Goal: Information Seeking & Learning: Check status

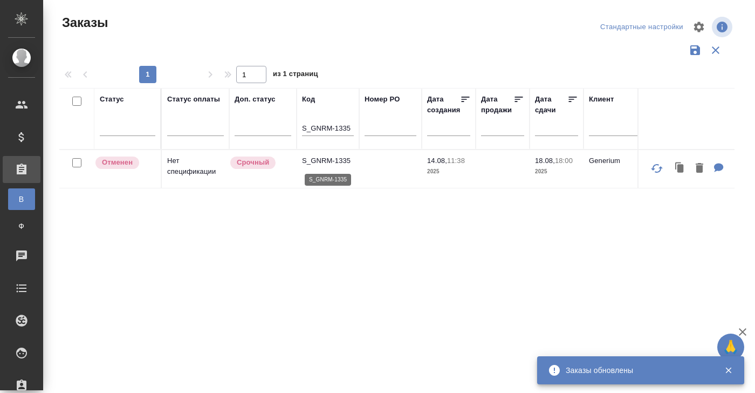
click at [323, 159] on p "S_GNRM-1335" at bounding box center [328, 160] width 52 height 11
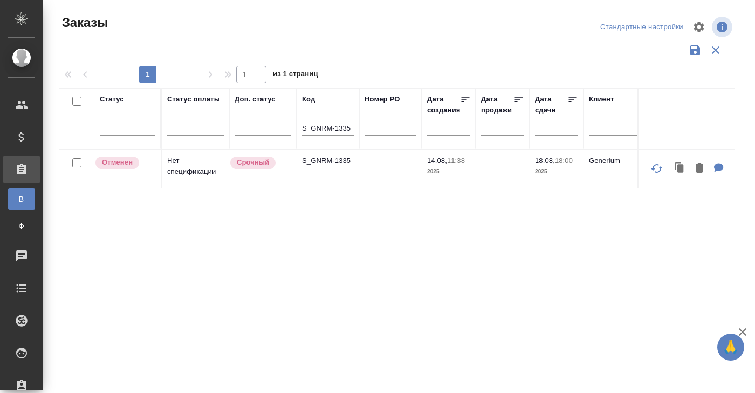
click at [319, 156] on p "S_GNRM-1335" at bounding box center [328, 160] width 52 height 11
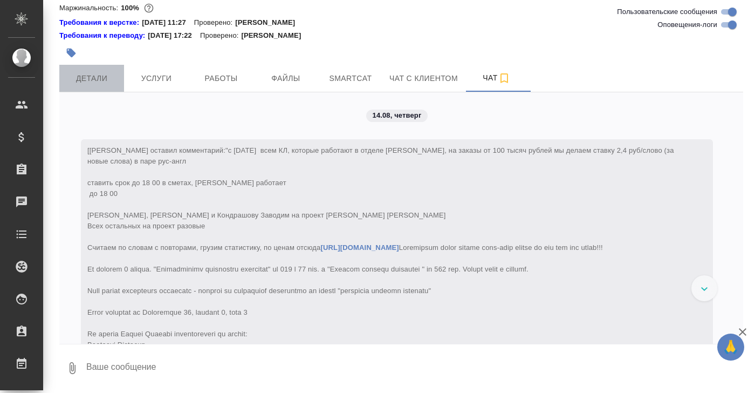
click at [93, 79] on span "Детали" at bounding box center [92, 78] width 52 height 13
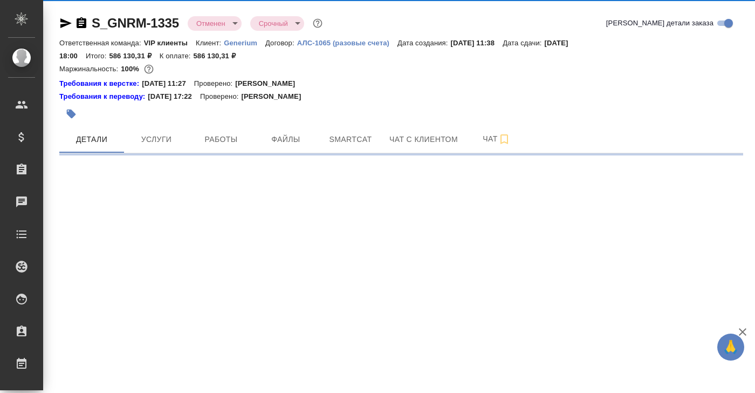
select select "RU"
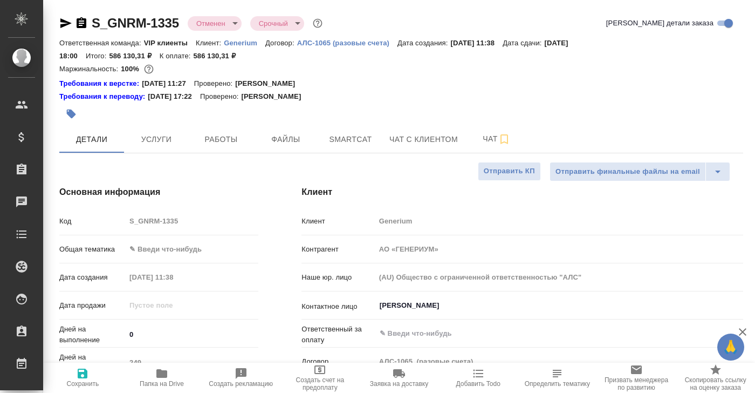
type textarea "x"
type input "[PERSON_NAME]"
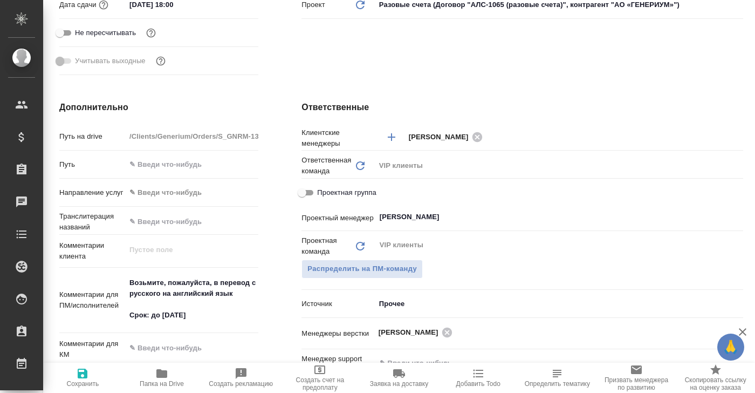
scroll to position [486, 0]
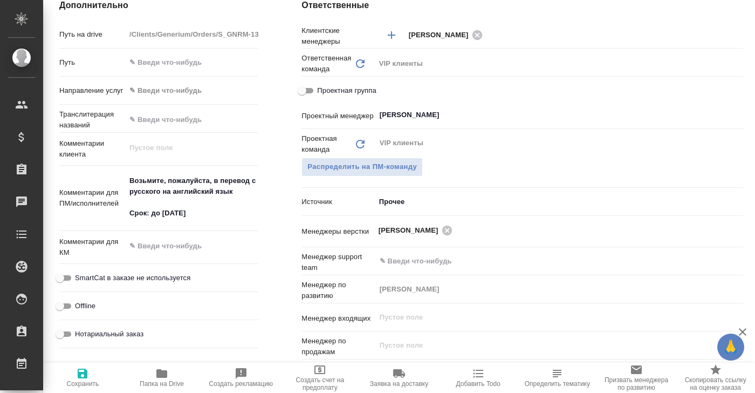
type textarea "x"
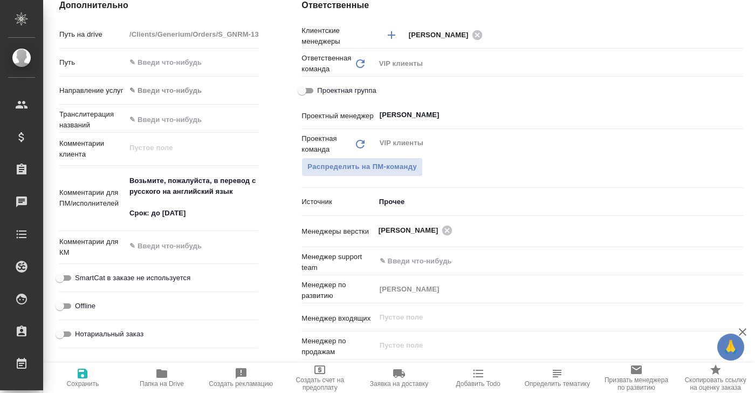
type textarea "x"
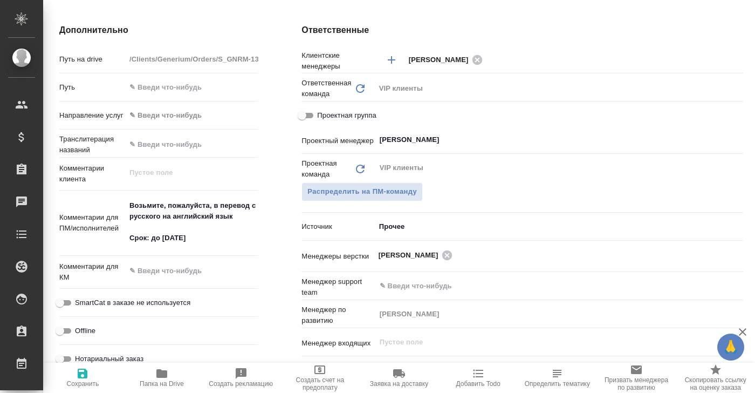
scroll to position [459, 0]
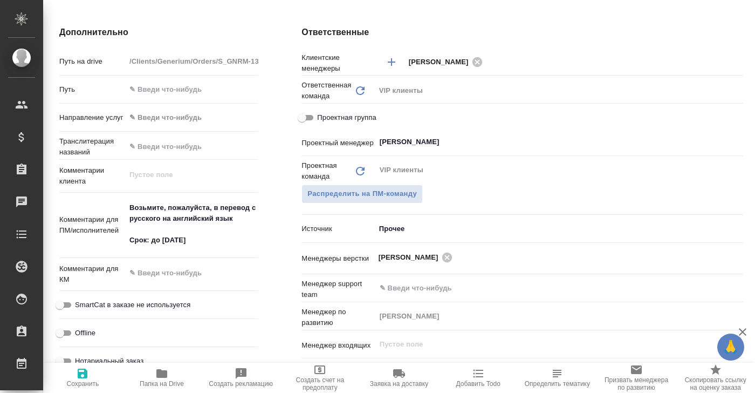
type textarea "x"
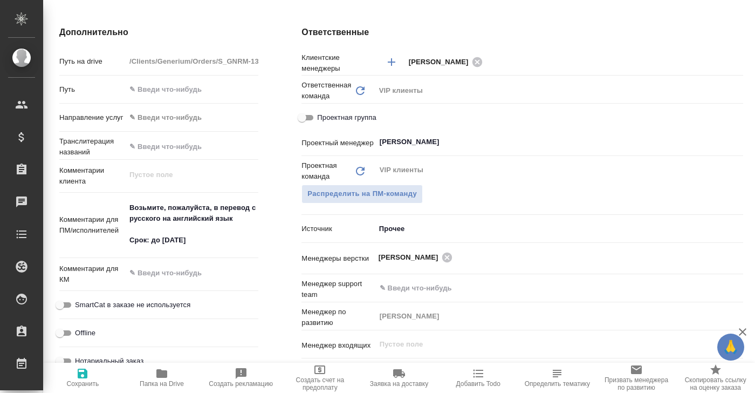
type textarea "x"
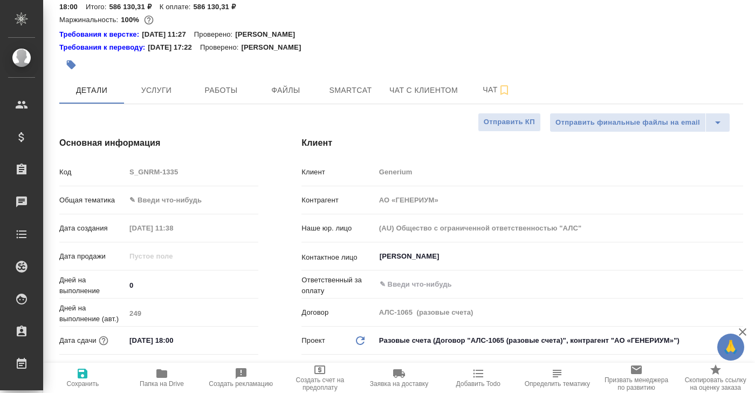
scroll to position [50, 0]
type textarea "x"
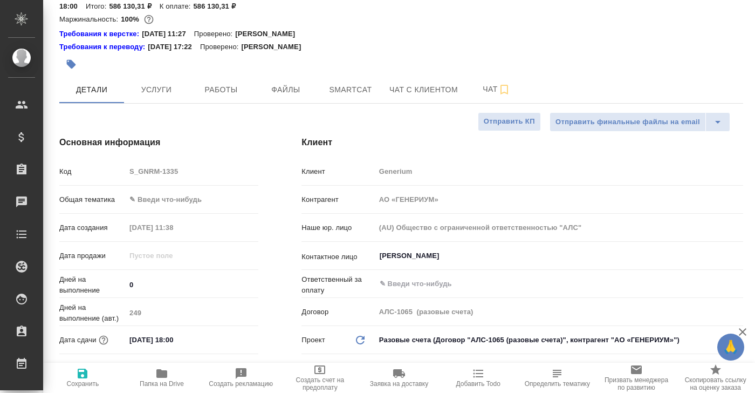
type textarea "x"
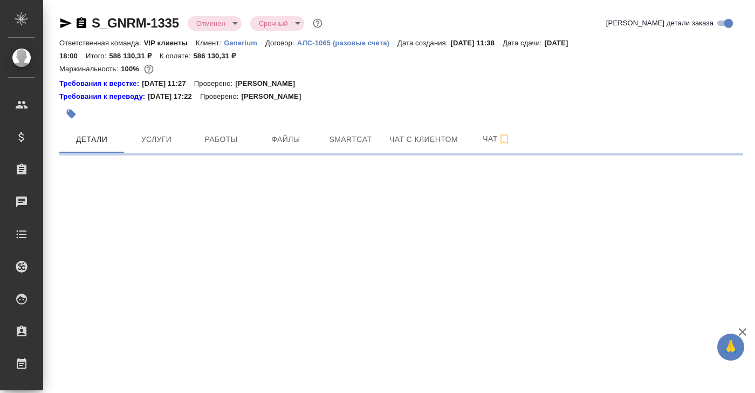
select select "RU"
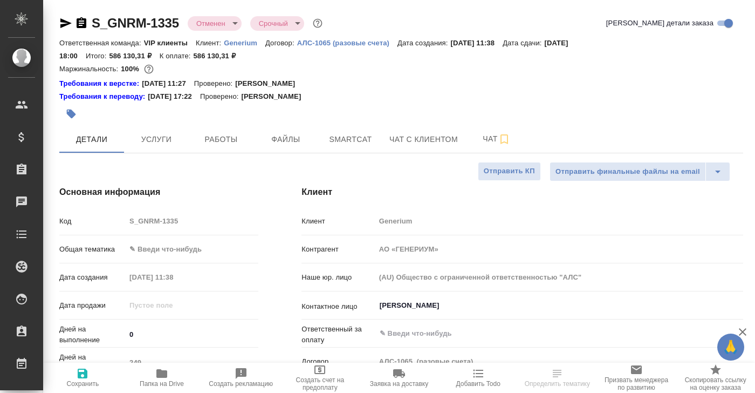
type textarea "x"
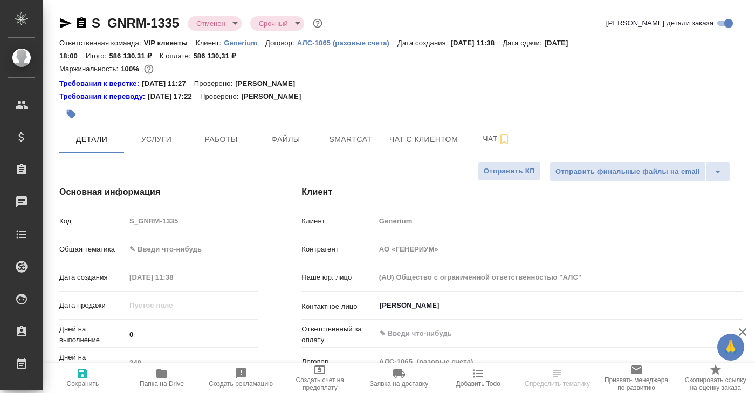
type textarea "x"
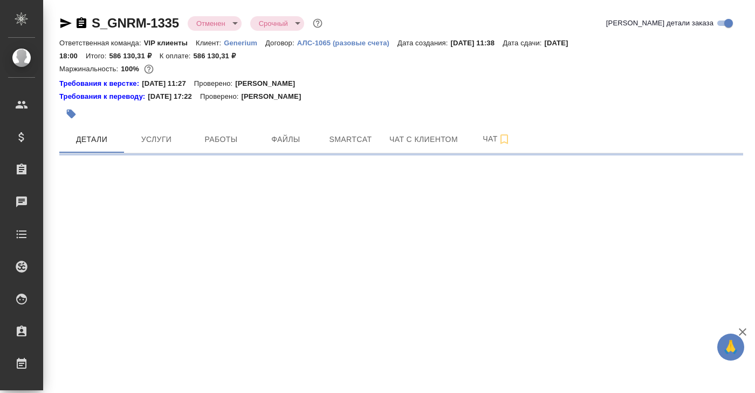
select select "RU"
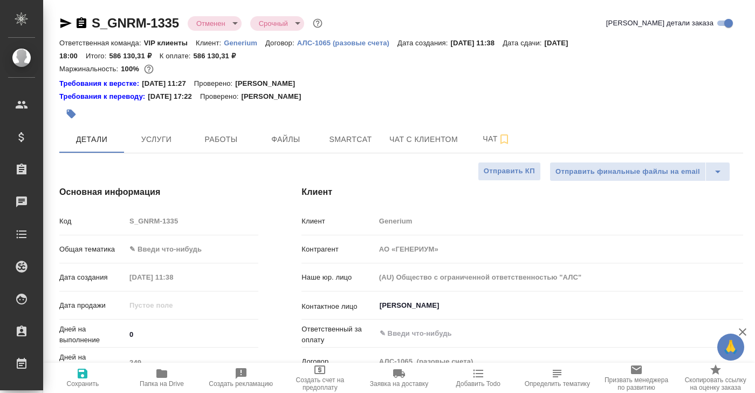
type textarea "x"
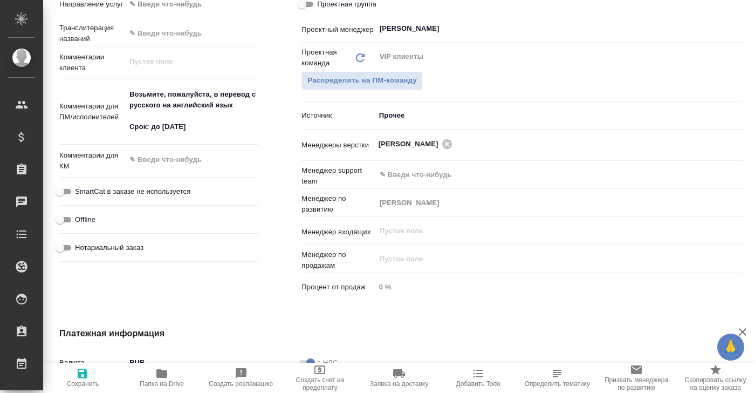
scroll to position [575, 0]
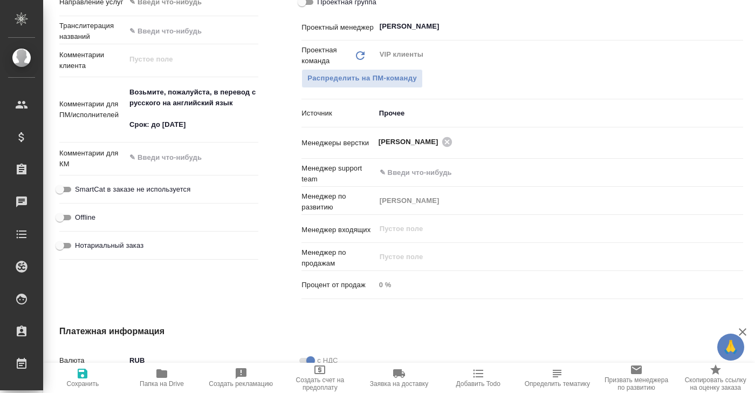
type textarea "x"
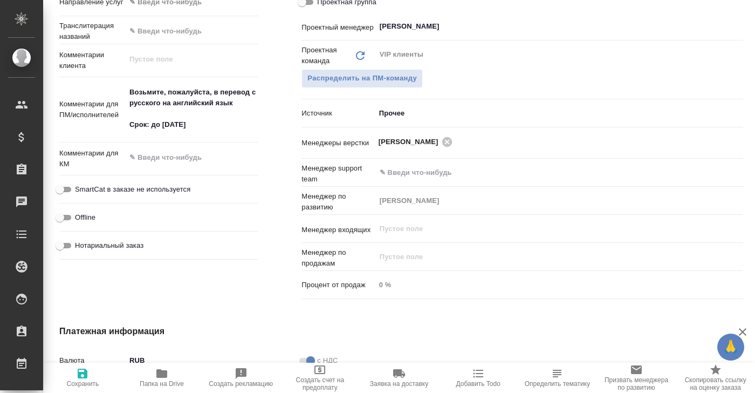
type textarea "x"
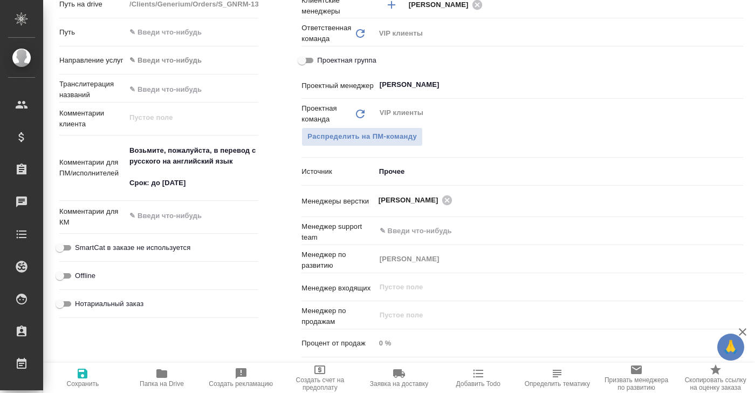
scroll to position [515, 0]
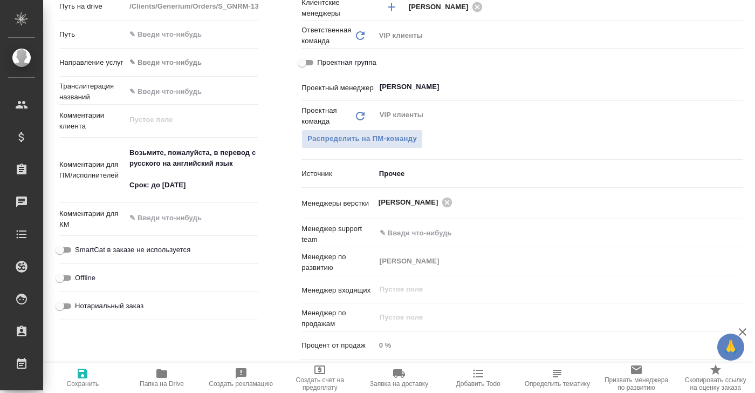
type textarea "x"
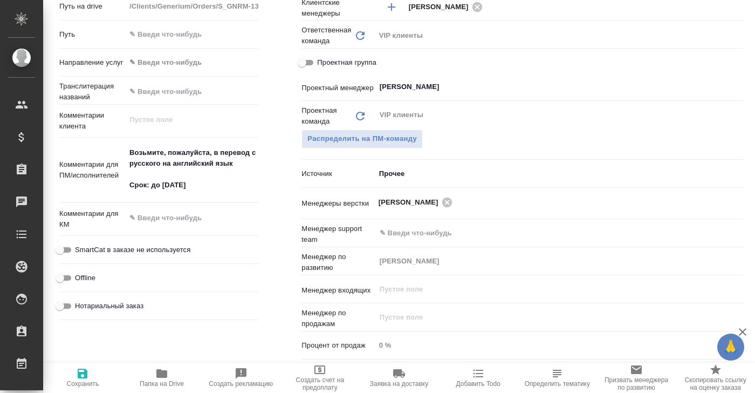
type textarea "x"
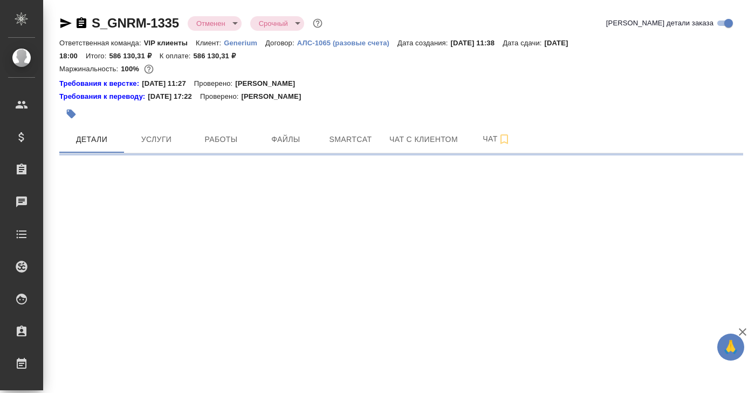
select select "RU"
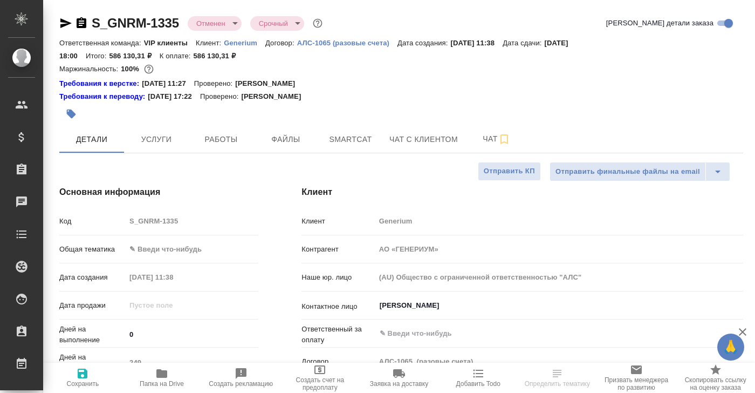
type textarea "x"
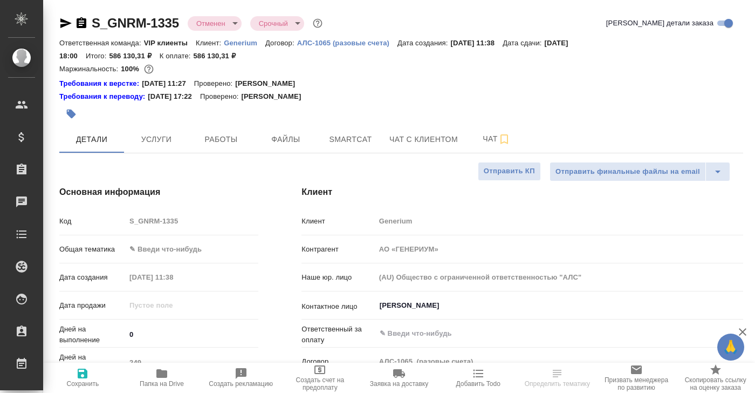
type textarea "x"
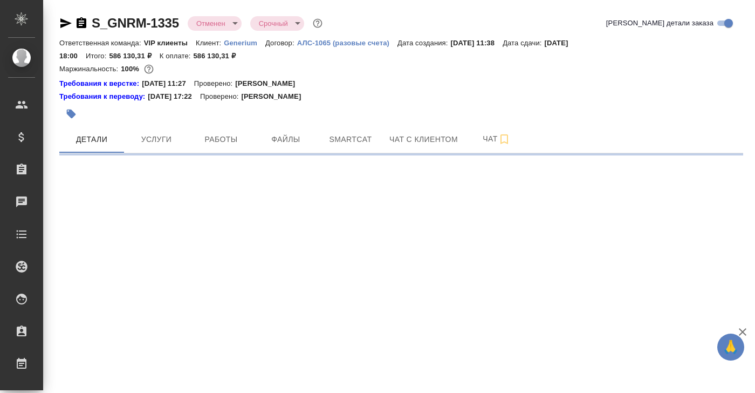
select select "RU"
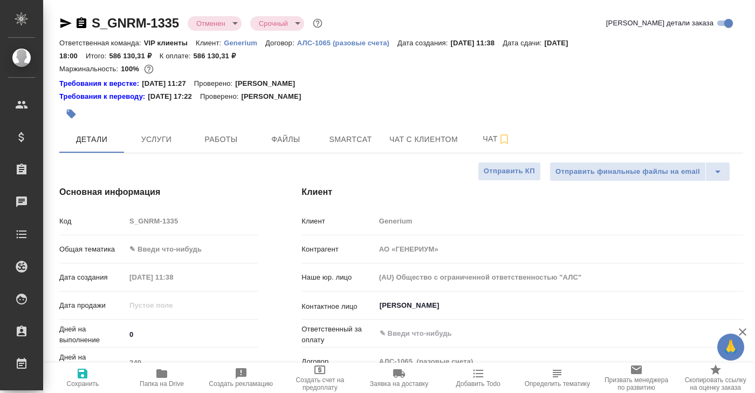
type textarea "x"
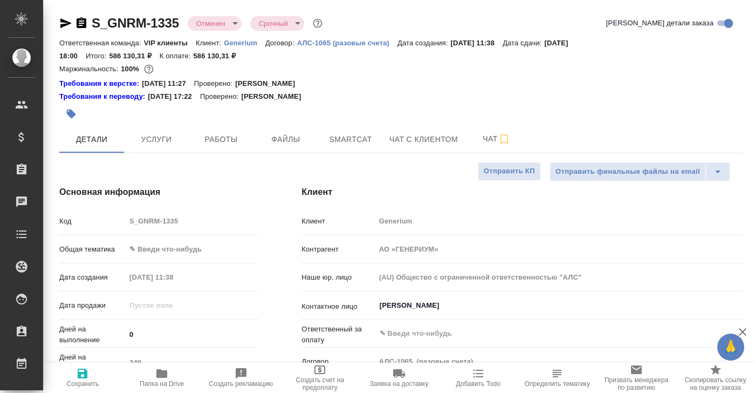
type textarea "x"
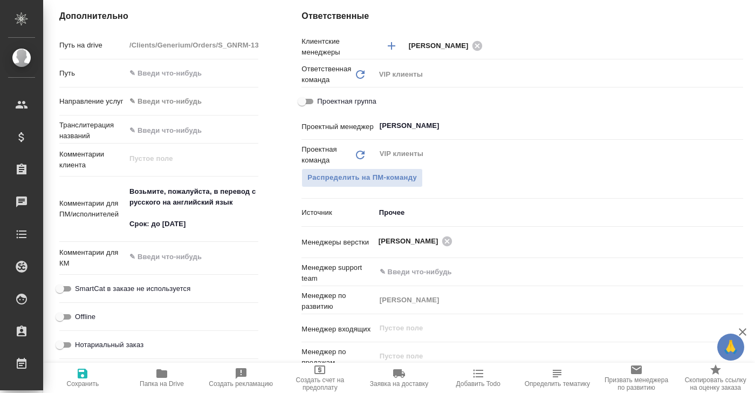
scroll to position [490, 0]
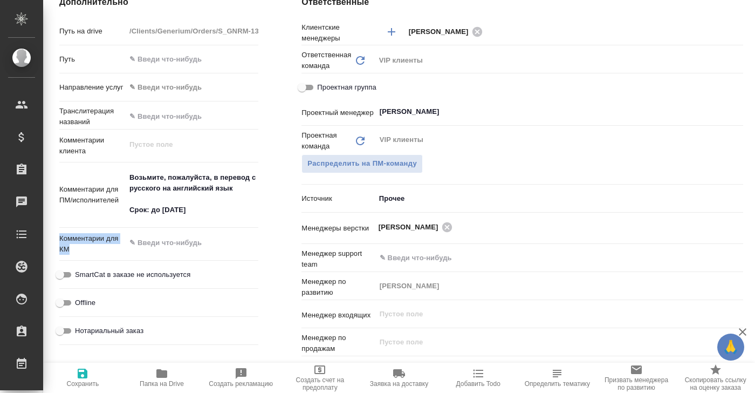
drag, startPoint x: 61, startPoint y: 238, endPoint x: 88, endPoint y: 253, distance: 31.2
click at [88, 253] on p "Комментарии для КМ" at bounding box center [92, 244] width 66 height 22
type textarea "x"
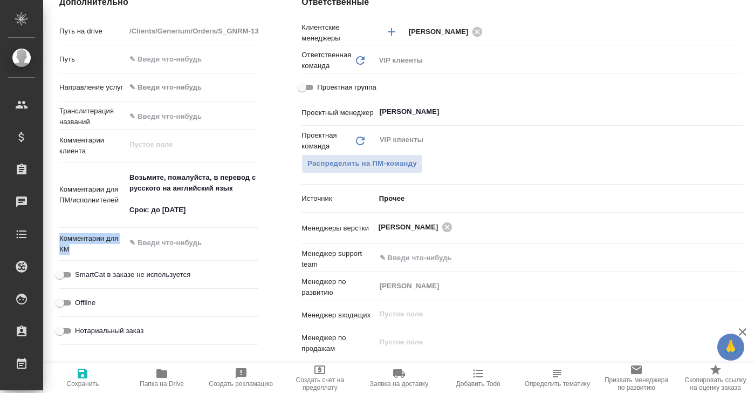
type textarea "x"
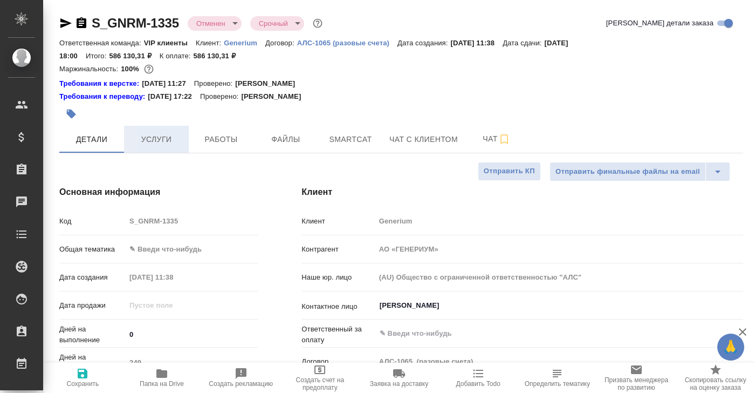
click at [164, 138] on span "Услуги" at bounding box center [157, 139] width 52 height 13
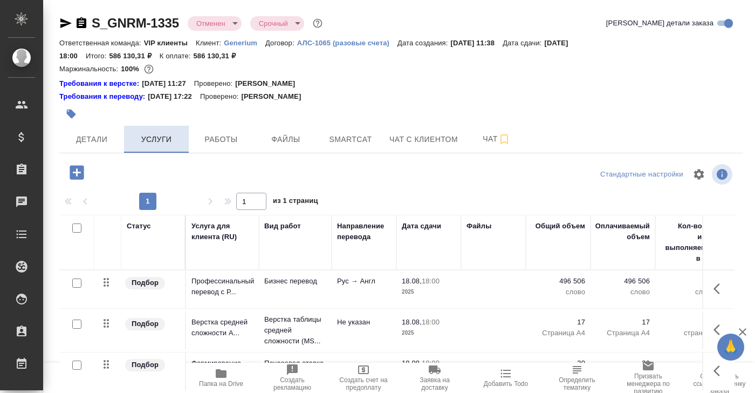
scroll to position [81, 0]
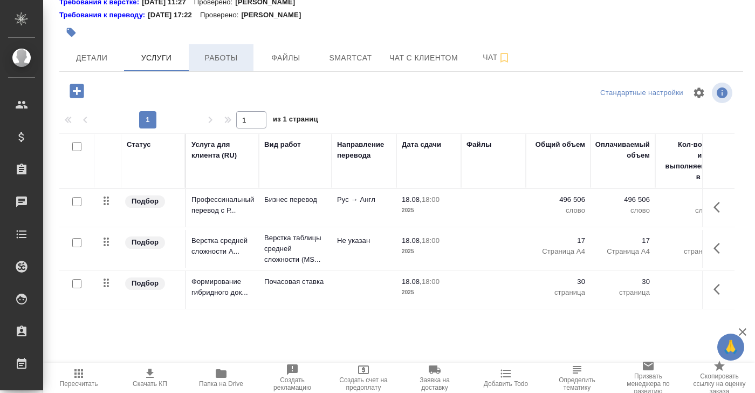
click at [218, 61] on span "Работы" at bounding box center [221, 57] width 52 height 13
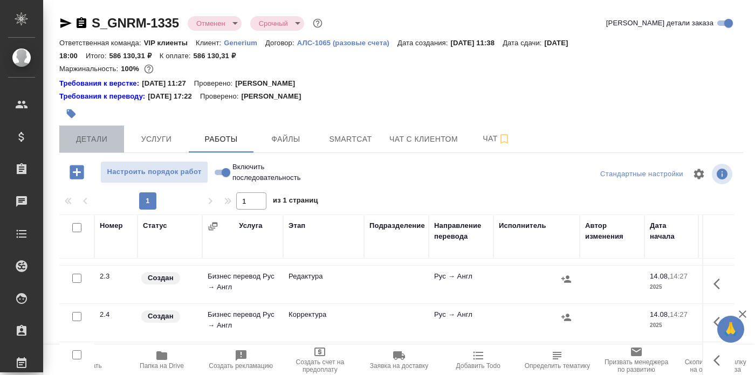
click at [91, 143] on span "Детали" at bounding box center [92, 139] width 52 height 13
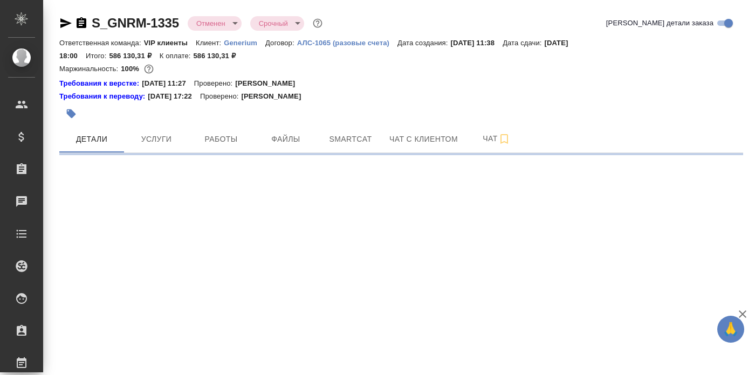
select select "RU"
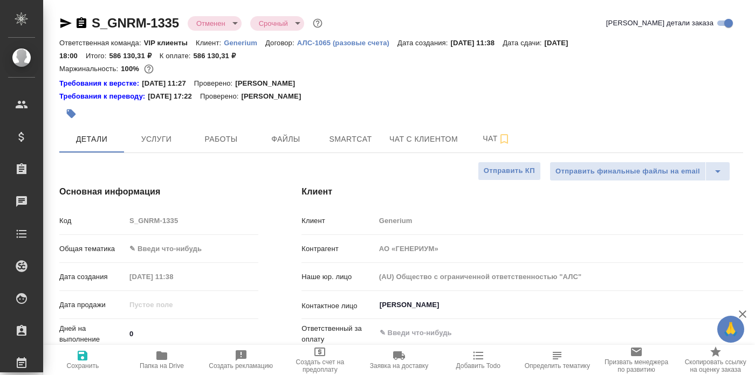
type textarea "x"
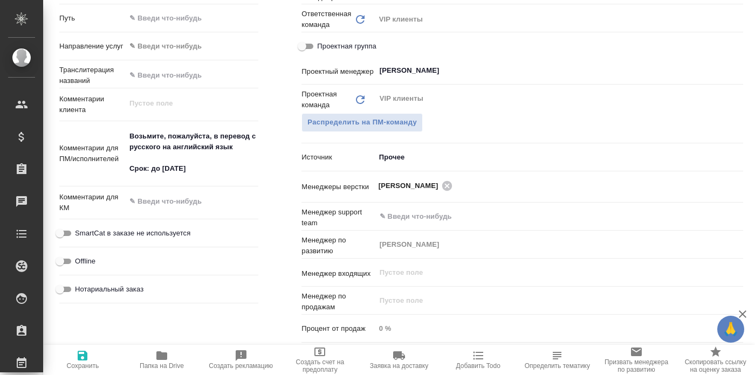
scroll to position [539, 0]
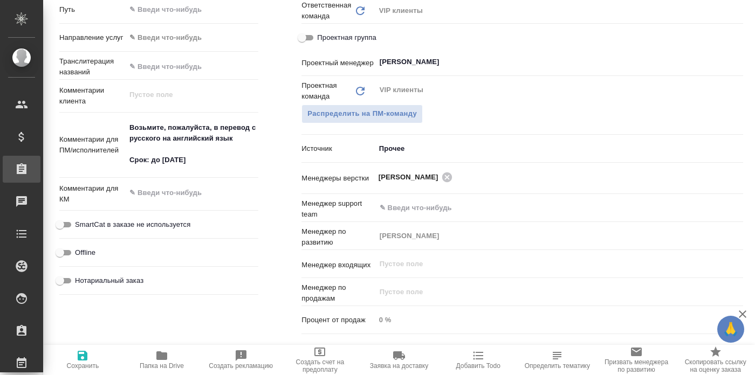
type textarea "x"
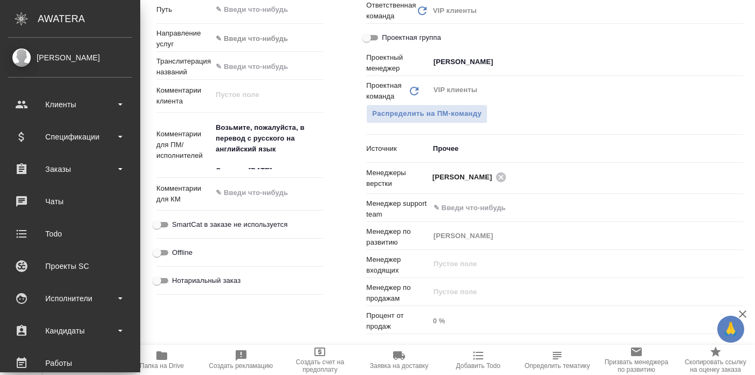
type textarea "x"
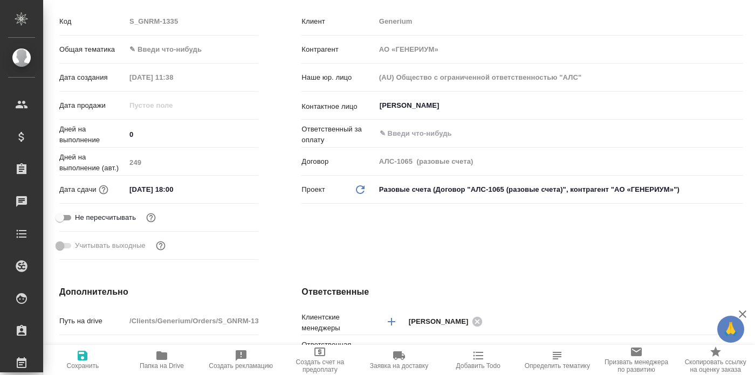
scroll to position [0, 0]
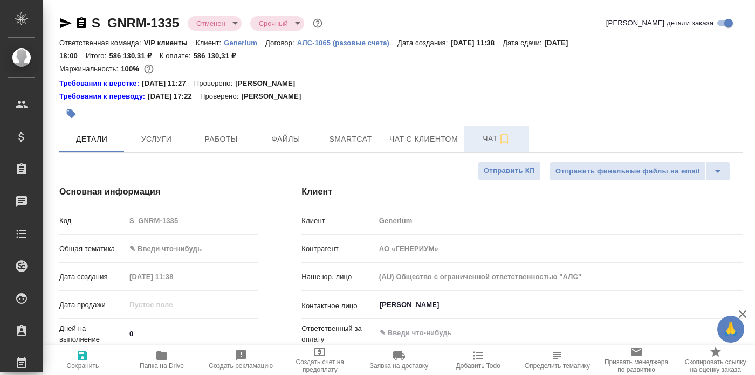
click at [484, 135] on span "Чат" at bounding box center [497, 138] width 52 height 13
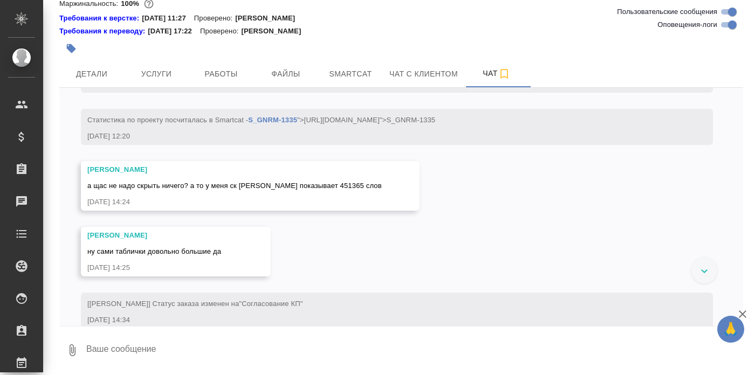
scroll to position [843, 0]
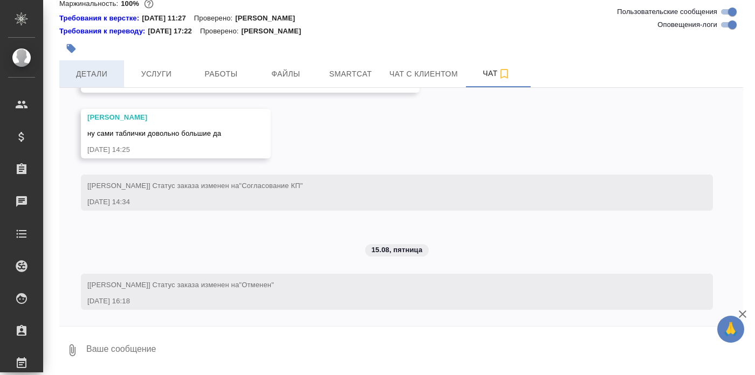
click at [98, 74] on span "Детали" at bounding box center [92, 73] width 52 height 13
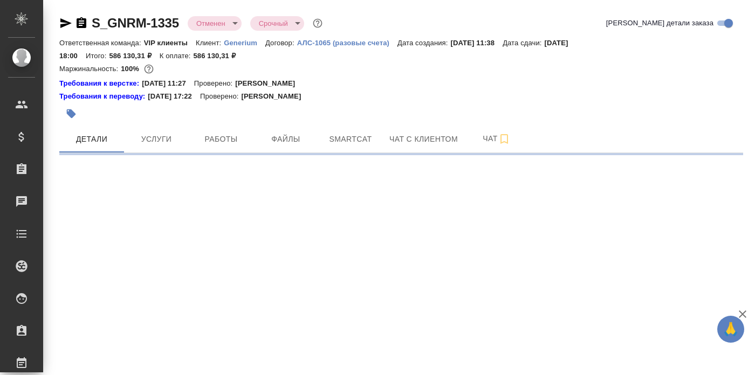
select select "RU"
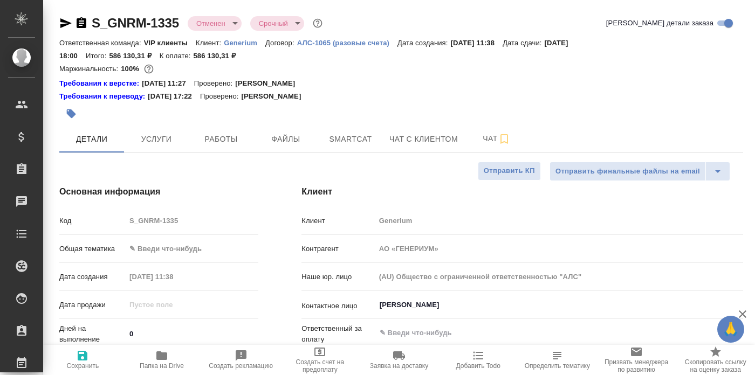
type textarea "x"
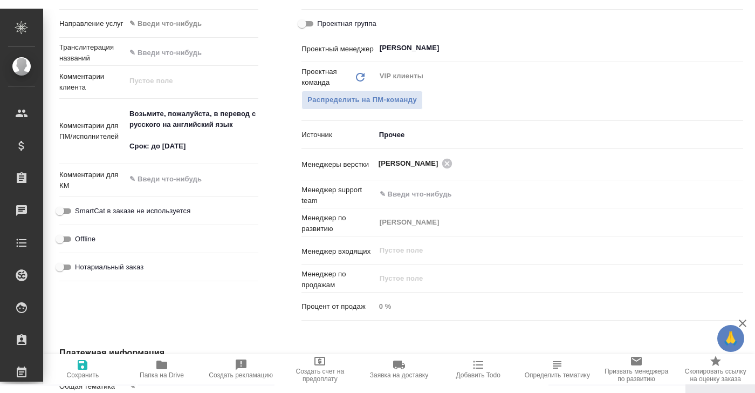
scroll to position [561, 0]
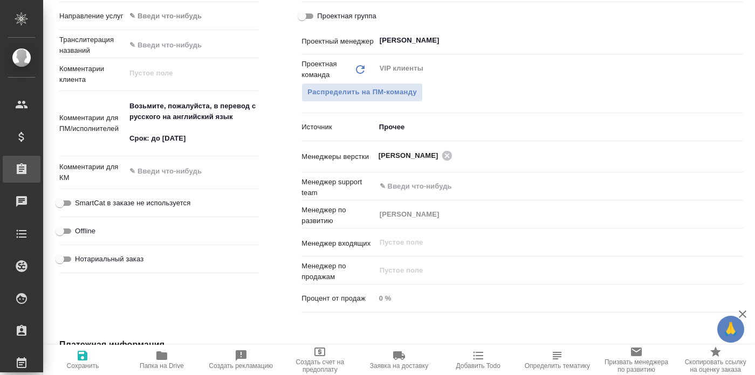
type textarea "x"
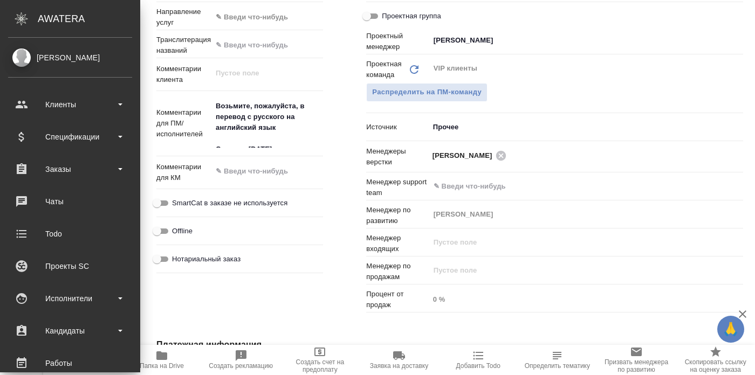
type textarea "x"
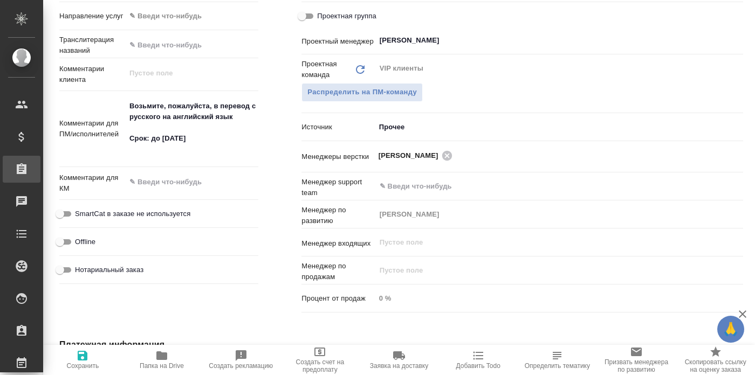
type textarea "x"
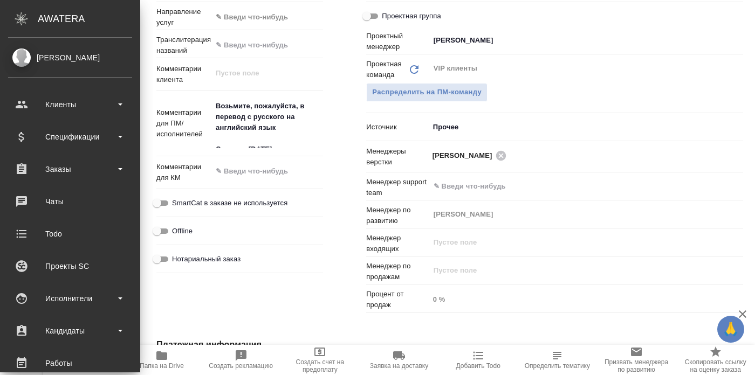
type textarea "x"
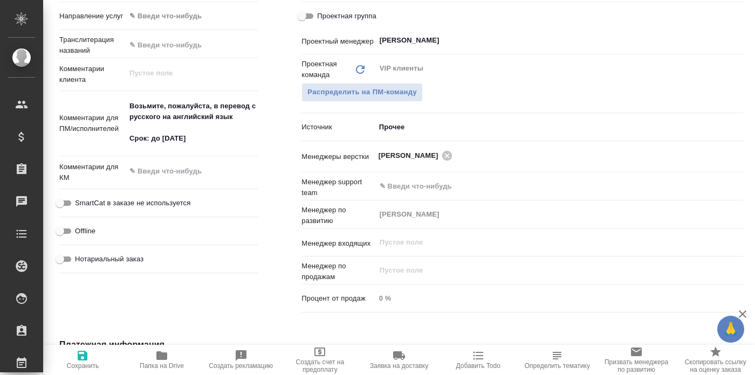
type textarea "x"
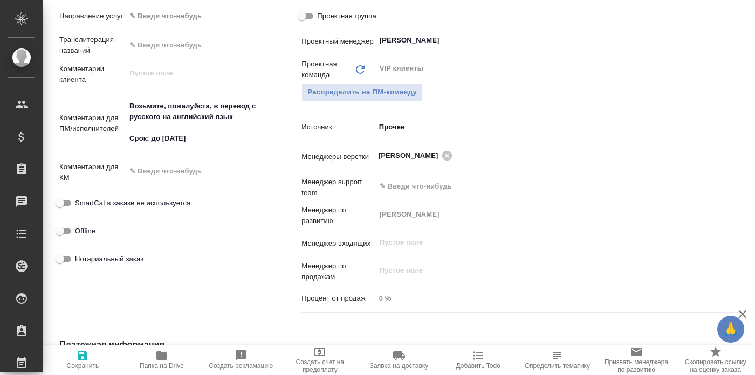
type textarea "x"
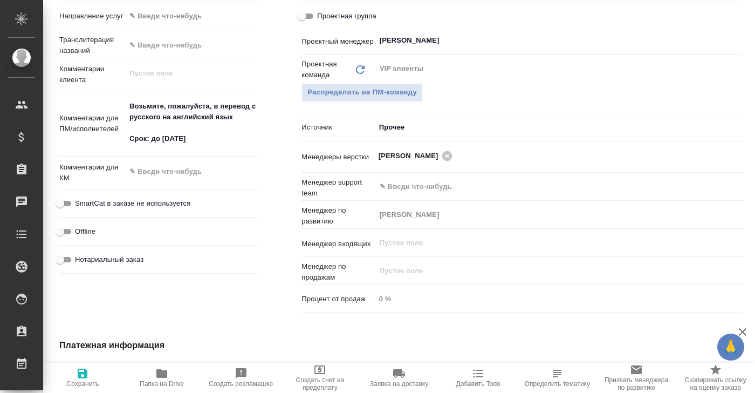
type textarea "x"
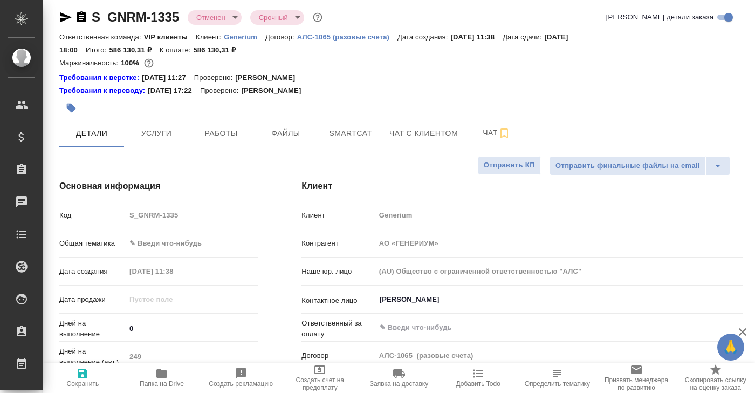
scroll to position [0, 0]
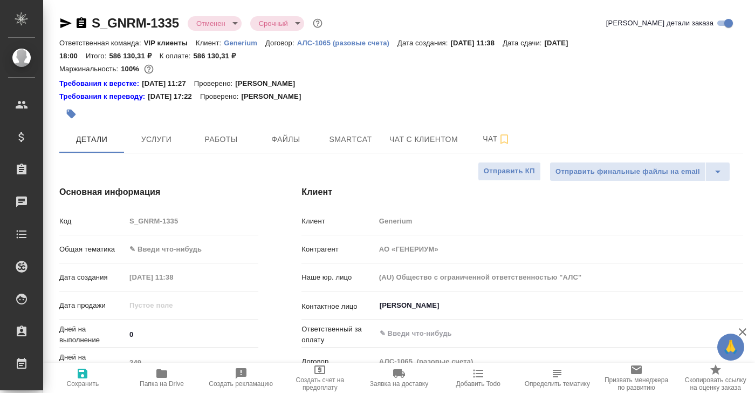
type textarea "x"
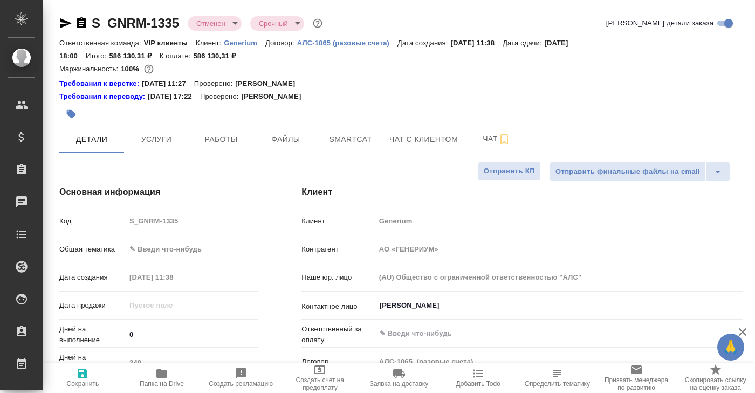
type textarea "x"
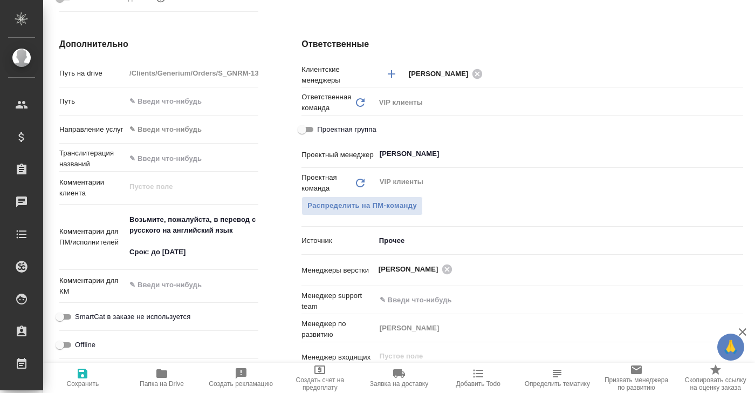
scroll to position [476, 0]
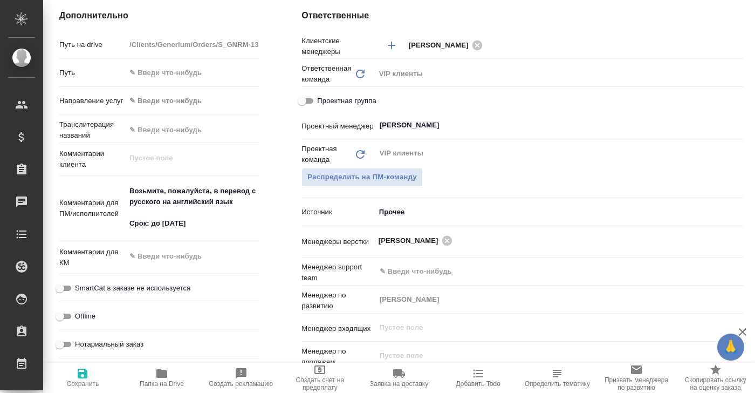
type textarea "x"
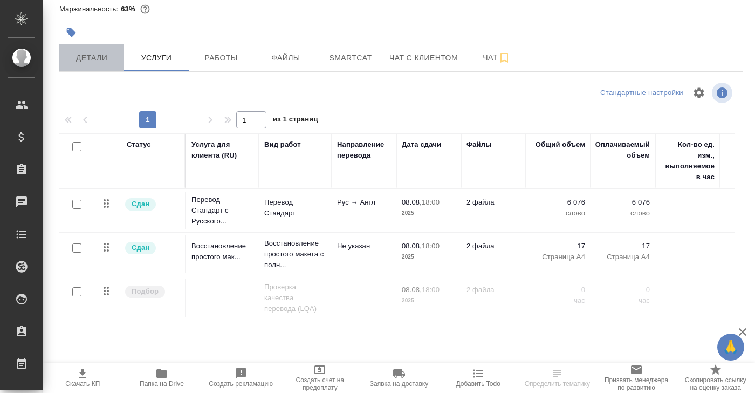
click at [102, 58] on span "Детали" at bounding box center [92, 57] width 52 height 13
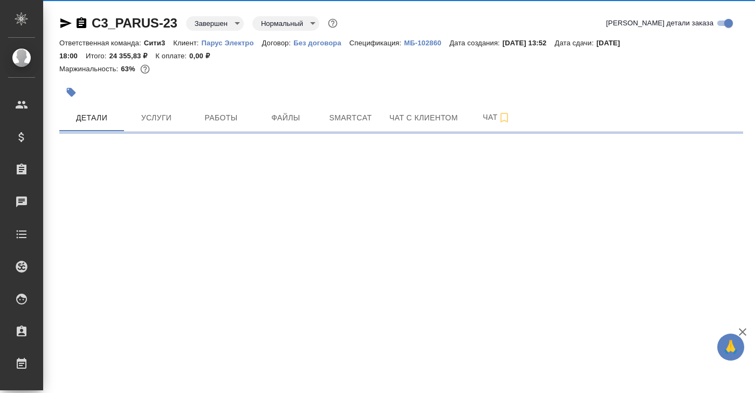
select select "RU"
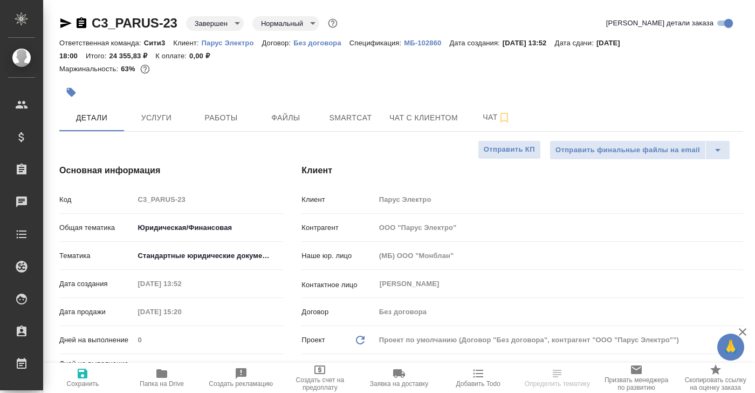
type textarea "x"
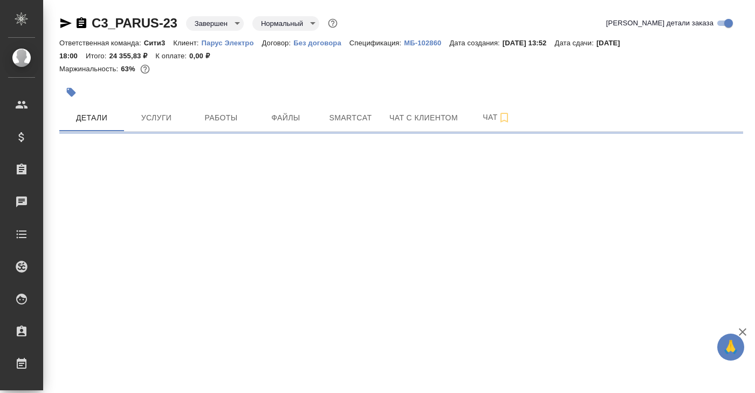
select select "RU"
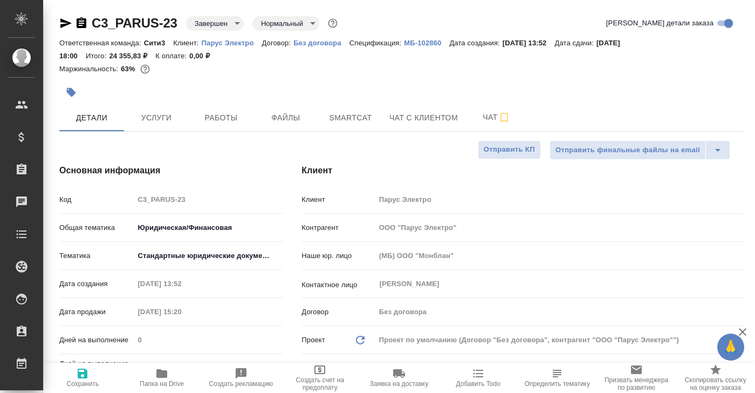
type textarea "x"
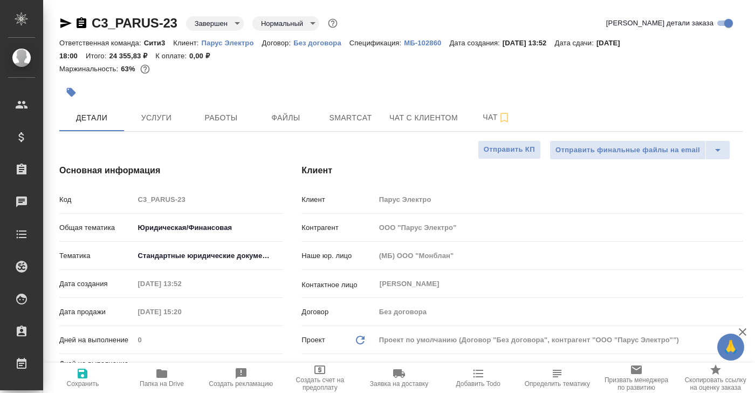
type textarea "x"
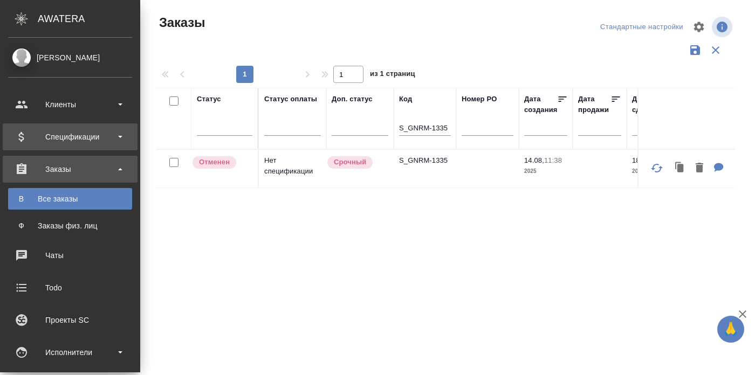
click at [62, 136] on div "Спецификации" at bounding box center [70, 137] width 124 height 16
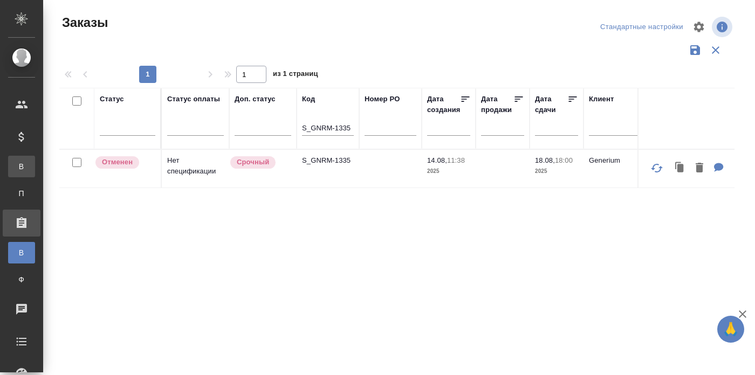
click at [16, 164] on div "Все спецификации" at bounding box center [8, 166] width 16 height 11
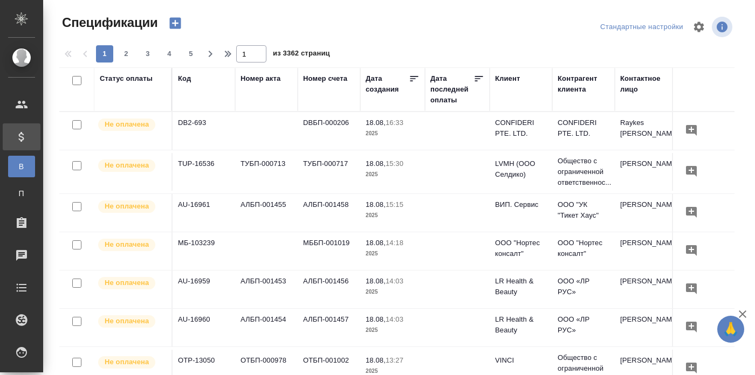
click at [114, 77] on div "Статус оплаты" at bounding box center [126, 78] width 53 height 11
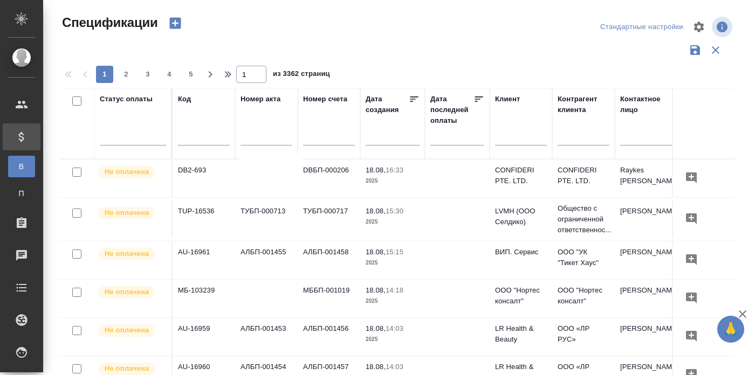
click at [111, 146] on div at bounding box center [133, 139] width 66 height 28
click at [112, 141] on div at bounding box center [133, 135] width 66 height 16
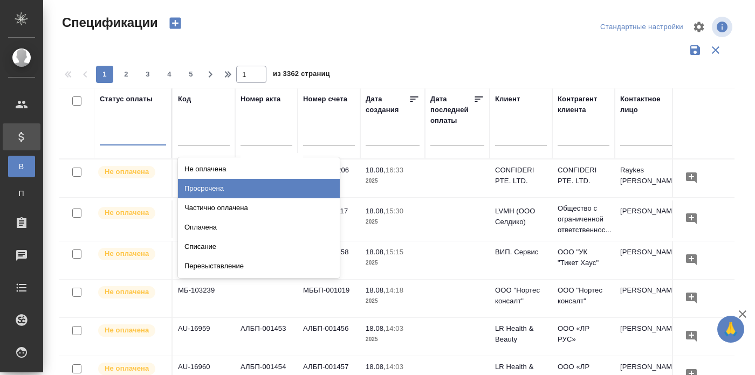
click at [278, 185] on div "Просрочена" at bounding box center [259, 188] width 162 height 19
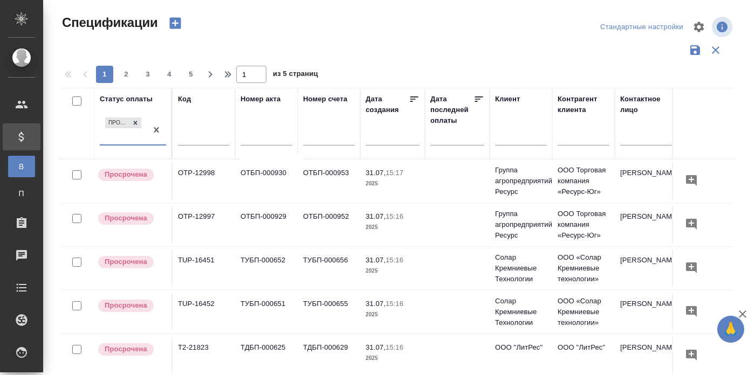
click at [263, 172] on td "ОТБП-000930" at bounding box center [266, 181] width 63 height 38
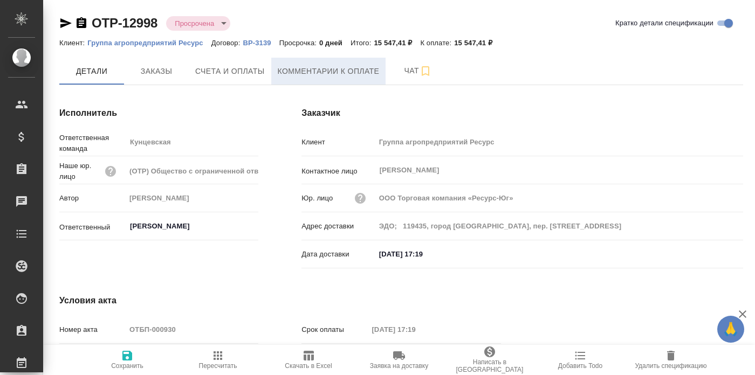
click at [326, 71] on span "Комментарии к оплате" at bounding box center [329, 71] width 102 height 13
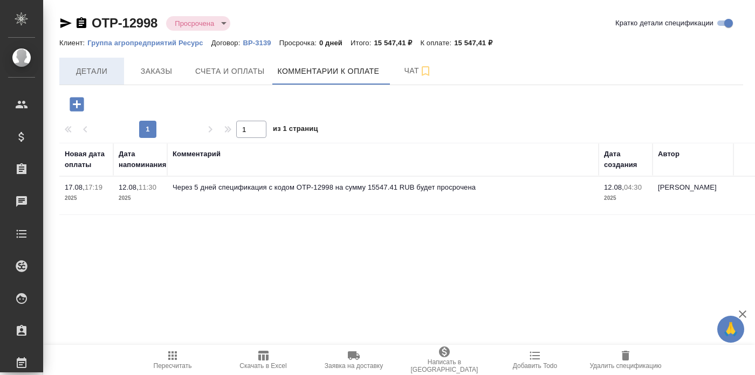
click at [94, 67] on span "Детали" at bounding box center [92, 71] width 52 height 13
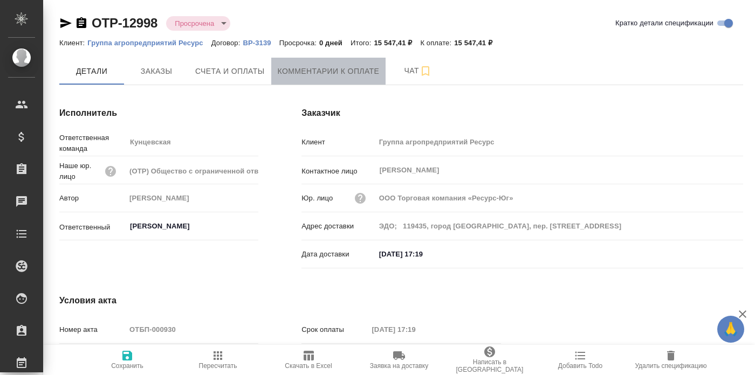
click at [359, 69] on span "Комментарии к оплате" at bounding box center [329, 71] width 102 height 13
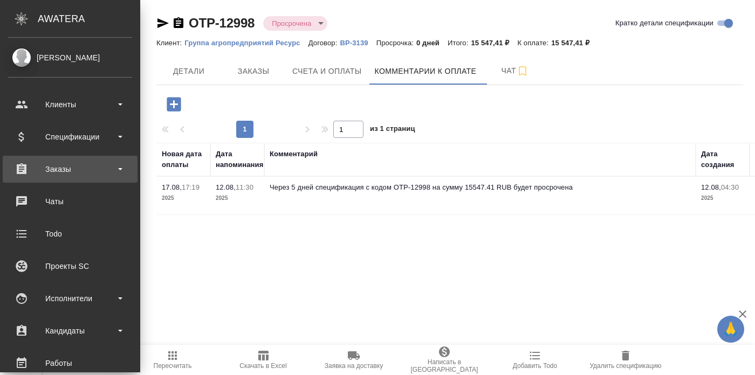
click at [68, 170] on div "Заказы" at bounding box center [70, 169] width 124 height 16
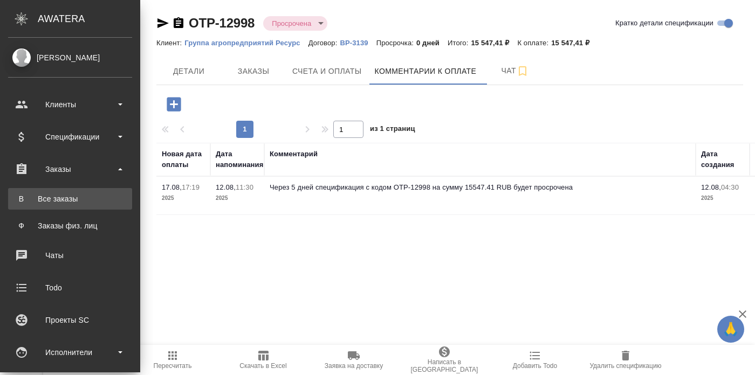
click at [56, 200] on div "Все заказы" at bounding box center [69, 199] width 113 height 11
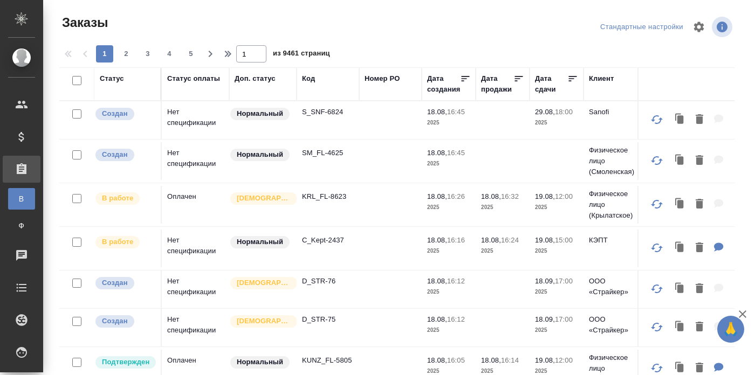
click at [196, 119] on td "Нет спецификации" at bounding box center [195, 120] width 67 height 38
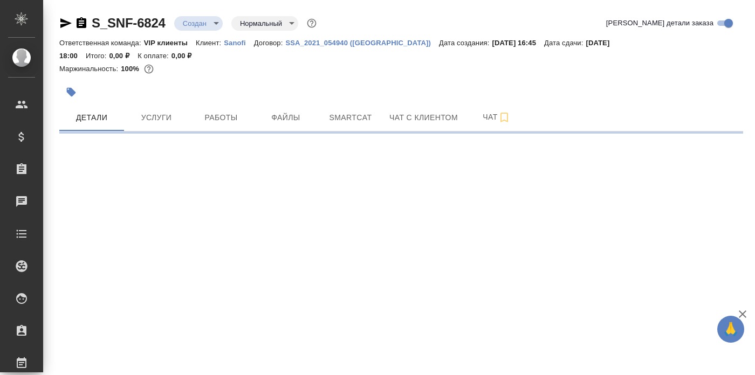
select select "RU"
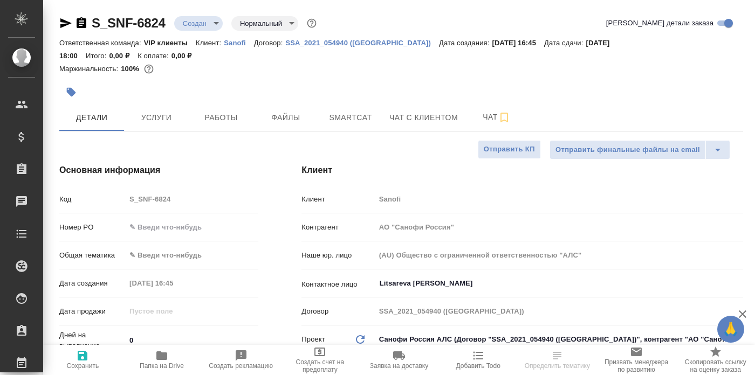
type textarea "x"
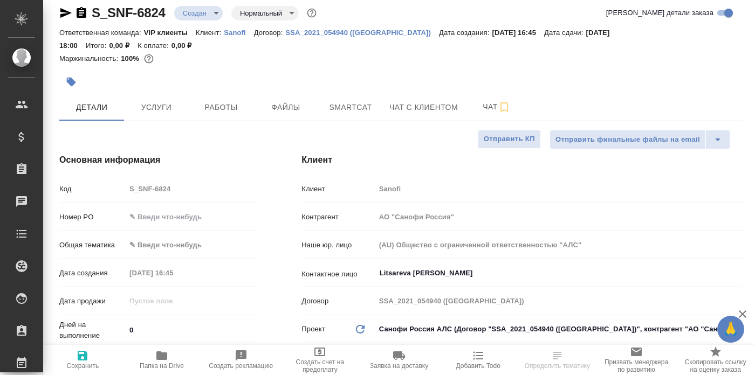
type textarea "x"
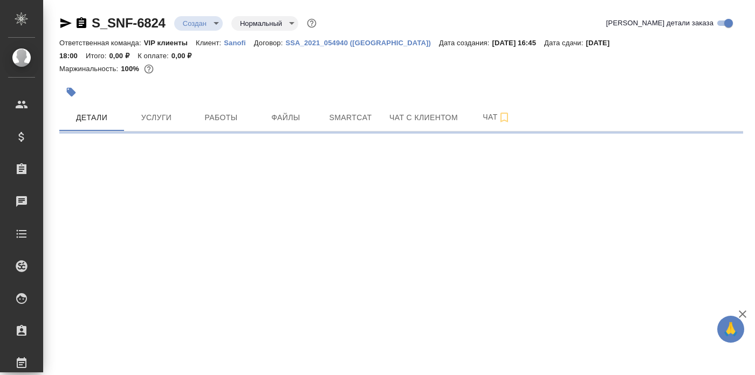
select select "RU"
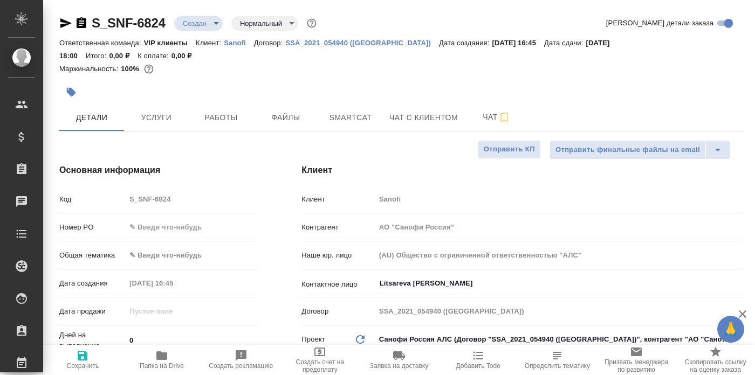
type textarea "x"
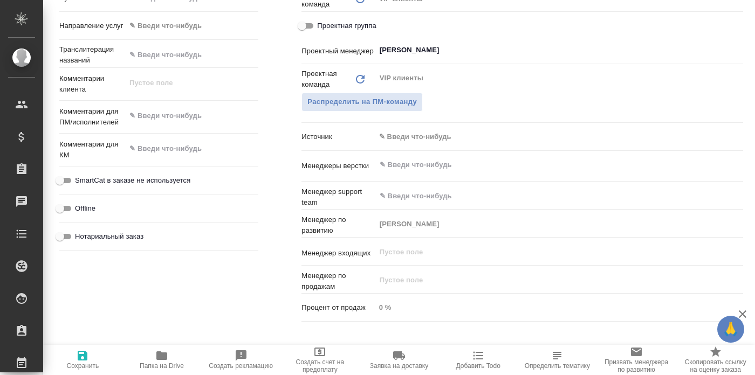
scroll to position [551, 0]
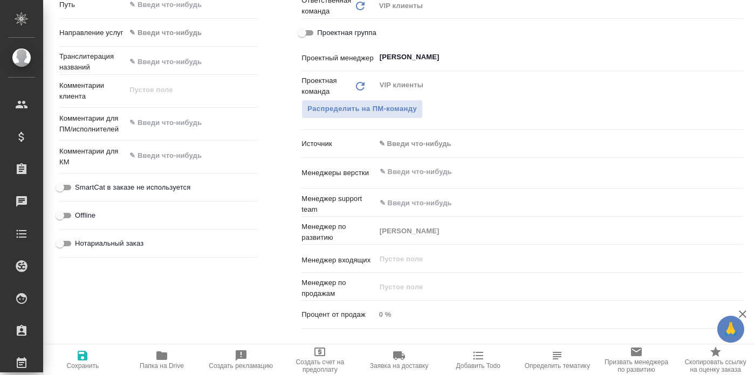
type textarea "x"
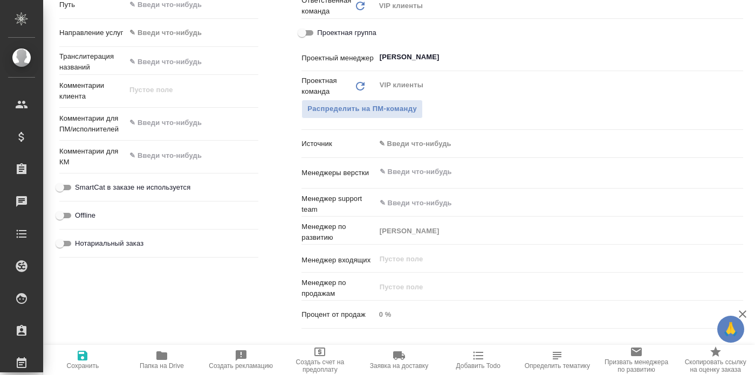
type textarea "x"
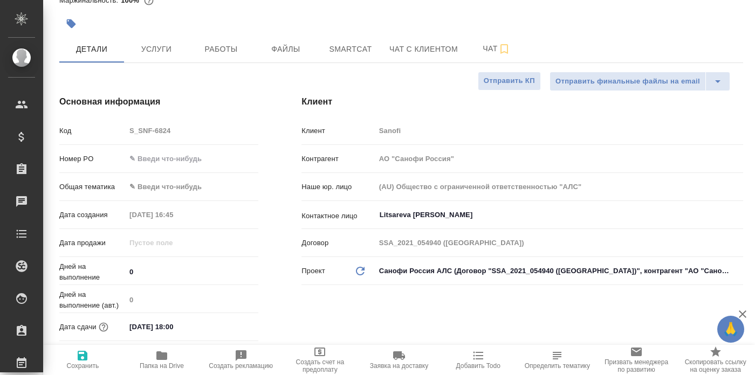
scroll to position [0, 0]
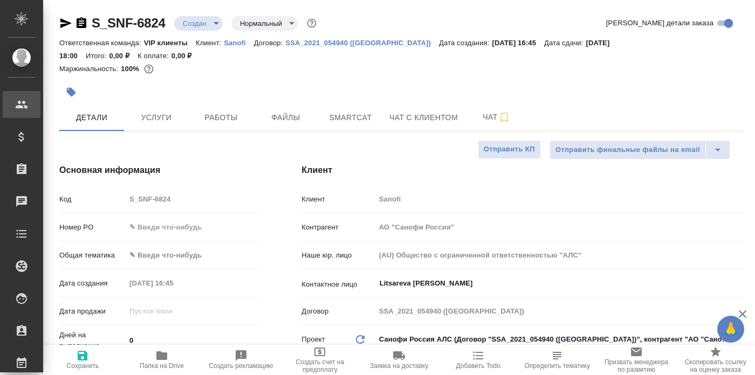
type textarea "x"
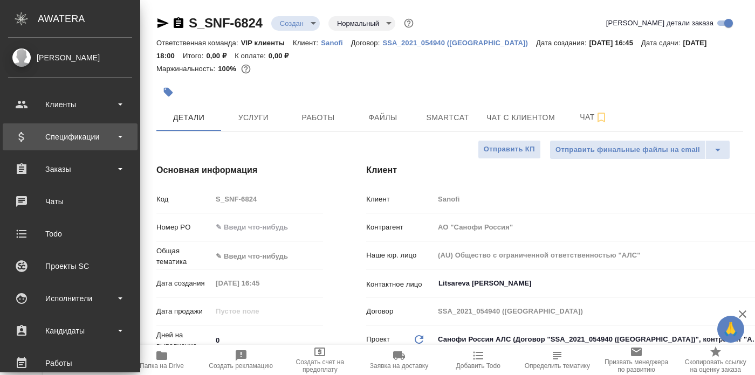
click at [52, 137] on div "Спецификации" at bounding box center [70, 137] width 124 height 16
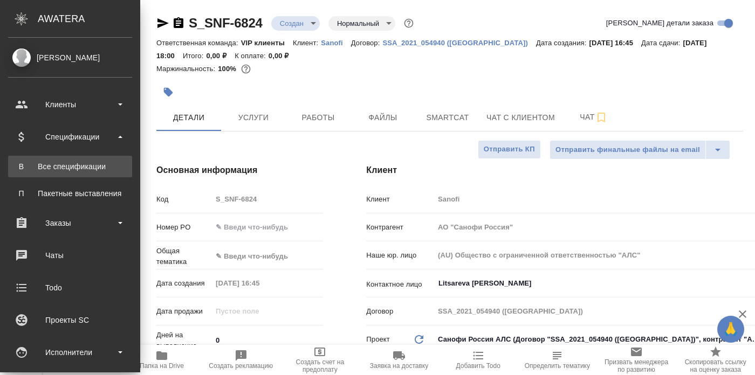
type textarea "x"
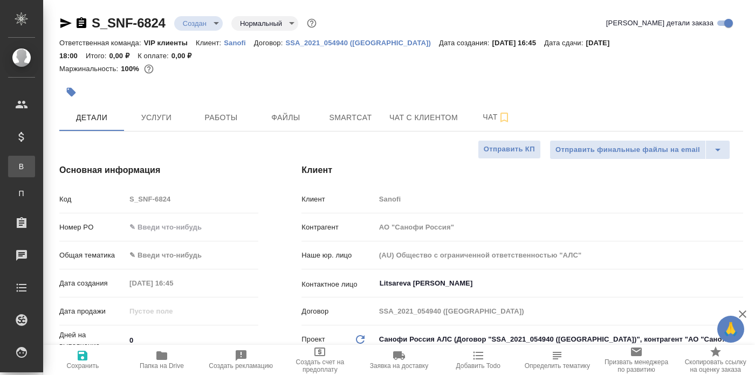
click at [16, 163] on div "Все спецификации" at bounding box center [8, 166] width 16 height 11
type textarea "x"
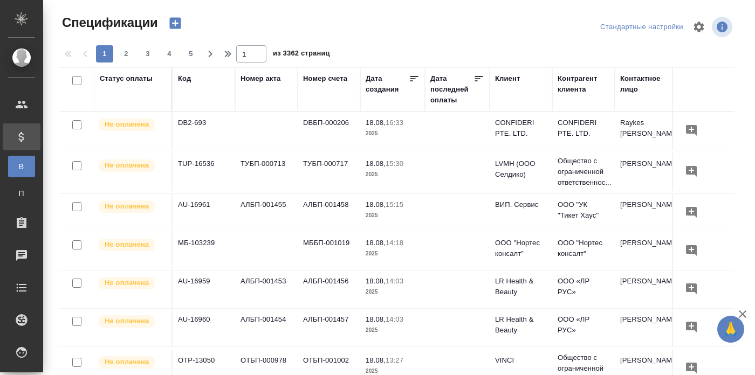
click at [115, 80] on div "Статус оплаты" at bounding box center [126, 78] width 53 height 11
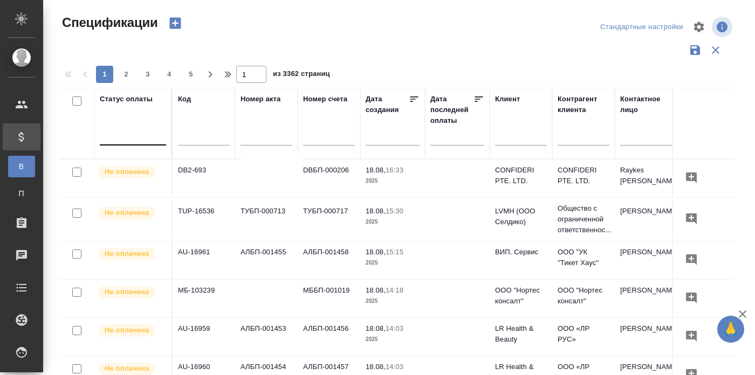
click at [114, 135] on div at bounding box center [133, 135] width 66 height 16
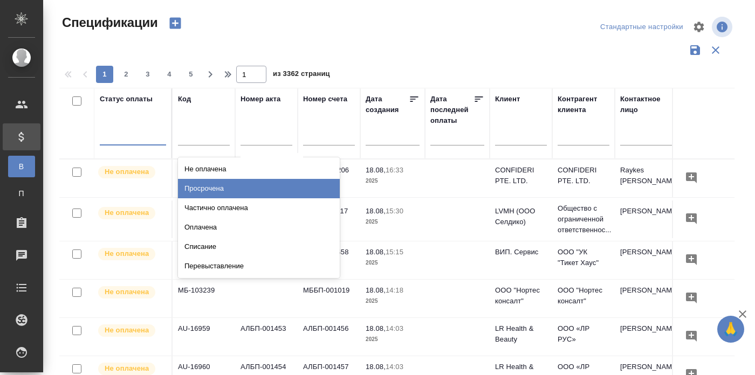
click at [246, 188] on div "Просрочена" at bounding box center [259, 188] width 162 height 19
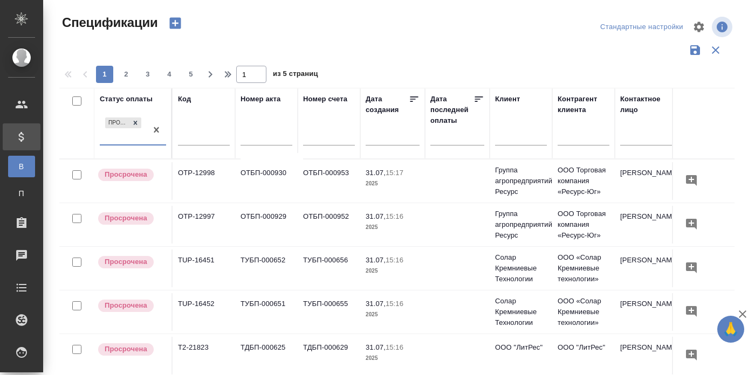
click at [317, 175] on td "ОТБП-000953" at bounding box center [329, 181] width 63 height 38
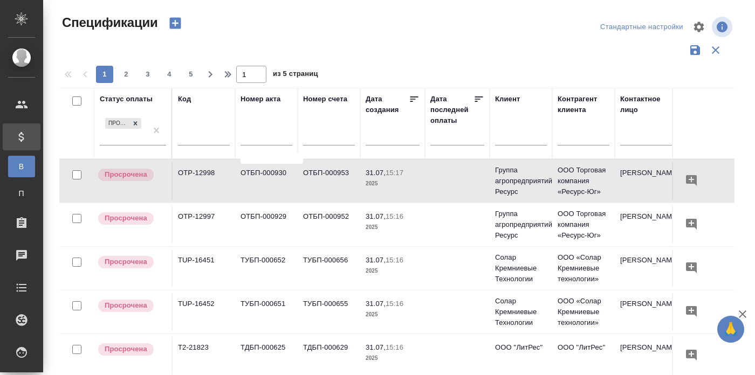
click at [317, 175] on td "ОТБП-000953" at bounding box center [329, 181] width 63 height 38
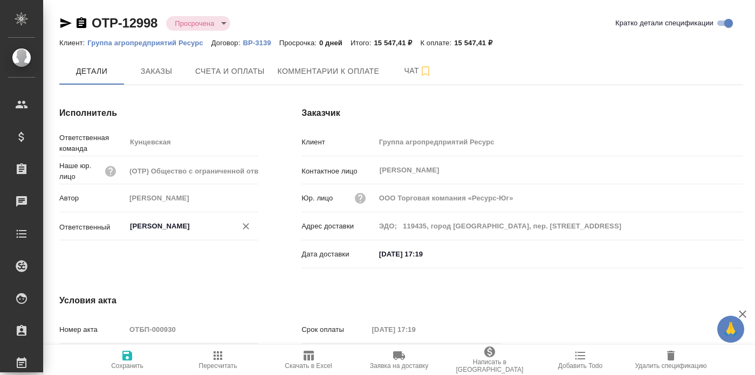
scroll to position [4, 0]
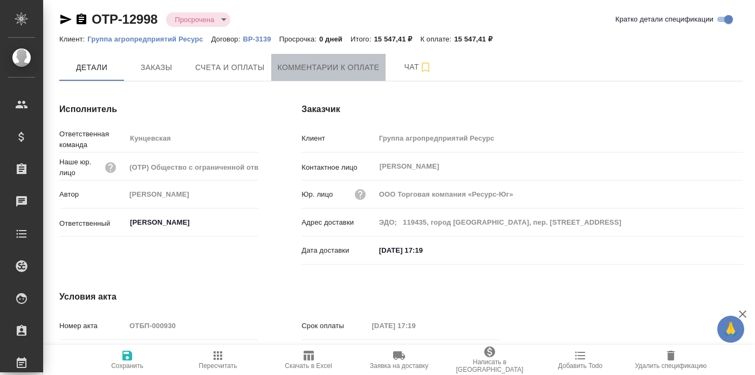
click at [346, 68] on span "Комментарии к оплате" at bounding box center [329, 67] width 102 height 13
